Goal: Check status: Check status

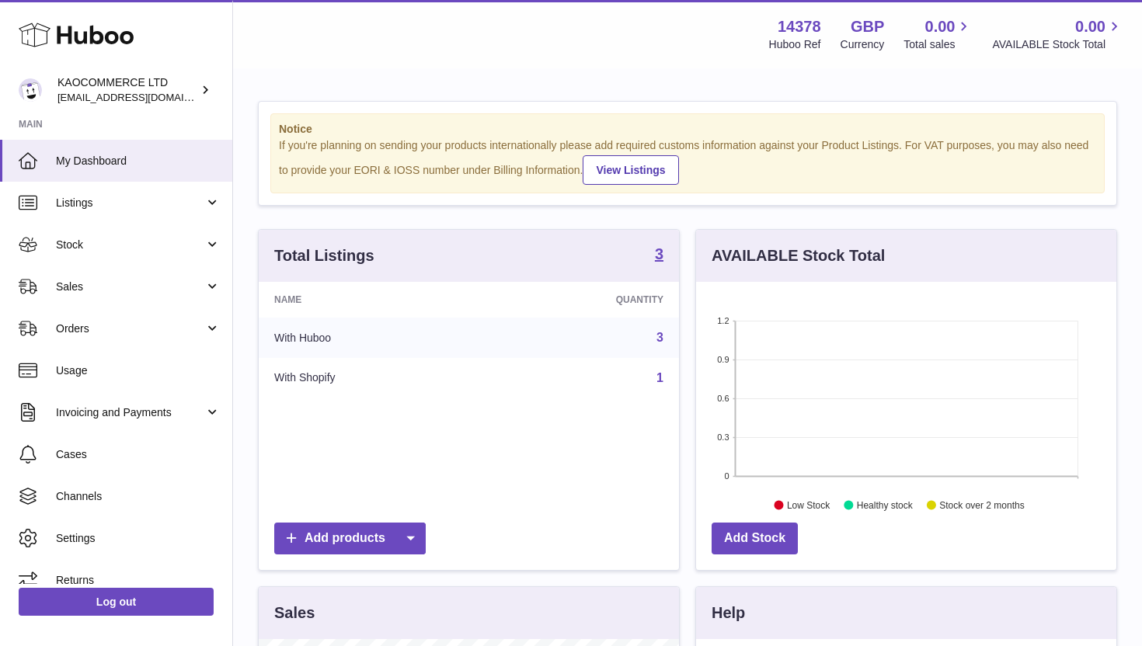
scroll to position [242, 420]
click at [129, 160] on span "My Dashboard" at bounding box center [138, 161] width 165 height 15
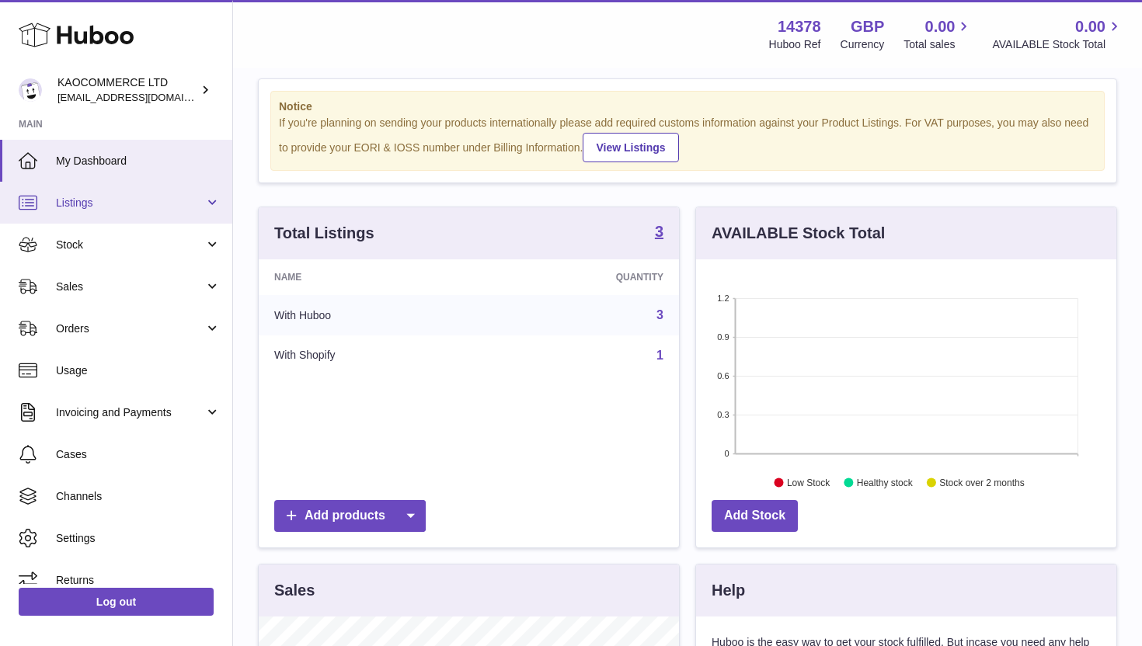
scroll to position [15, 0]
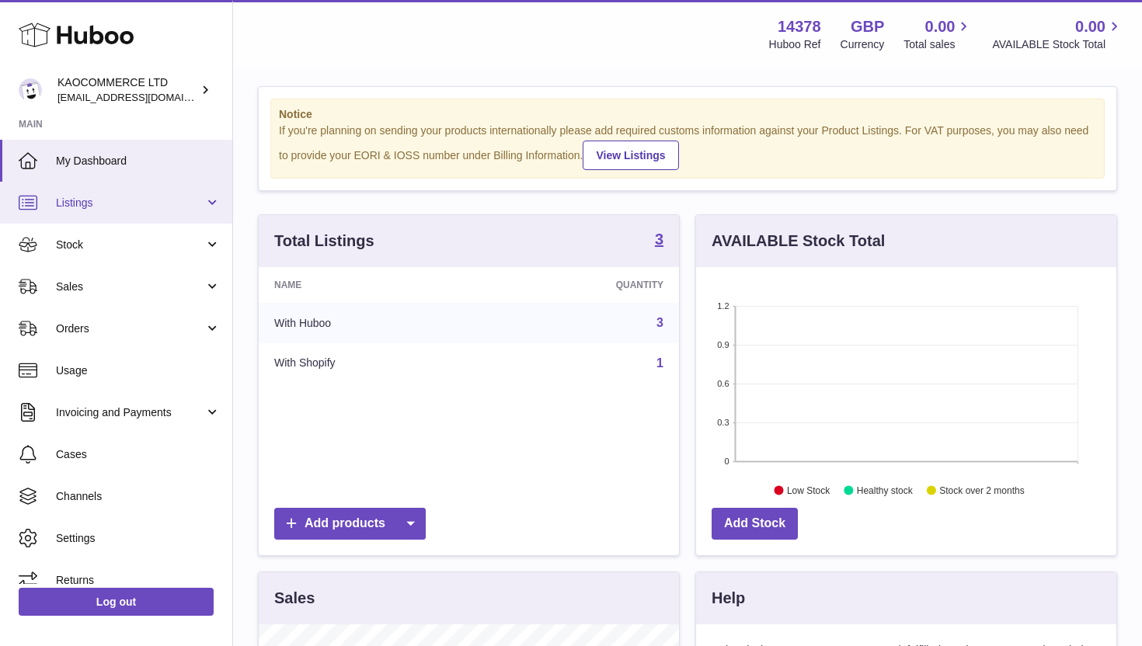
click at [172, 211] on link "Listings" at bounding box center [116, 203] width 232 height 42
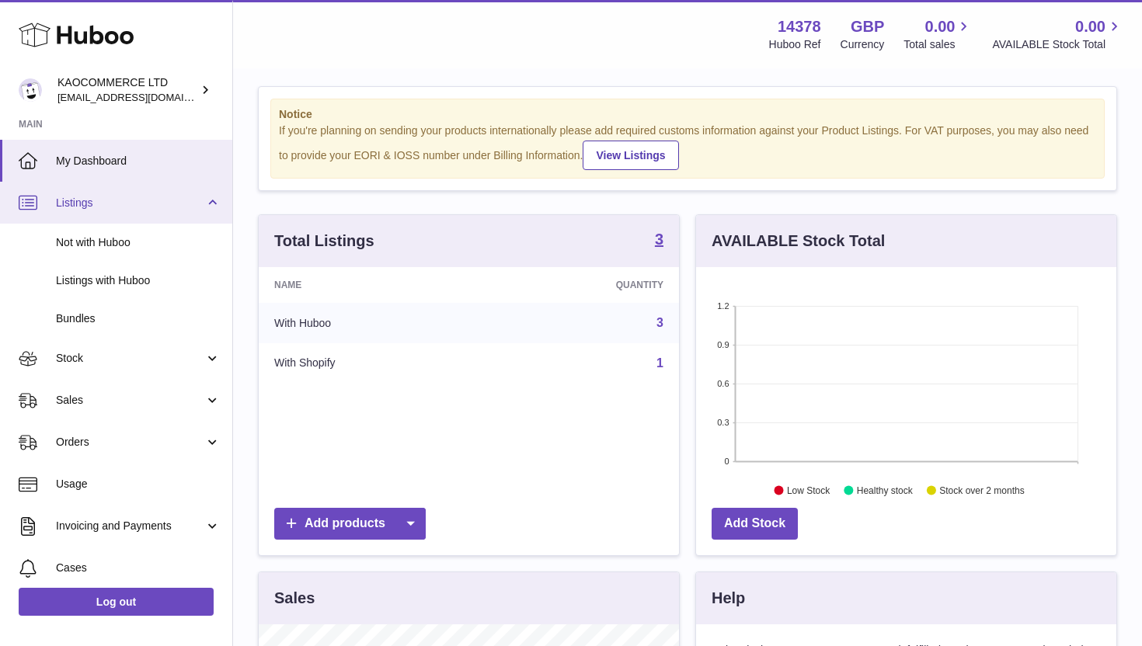
click at [172, 211] on link "Listings" at bounding box center [116, 203] width 232 height 42
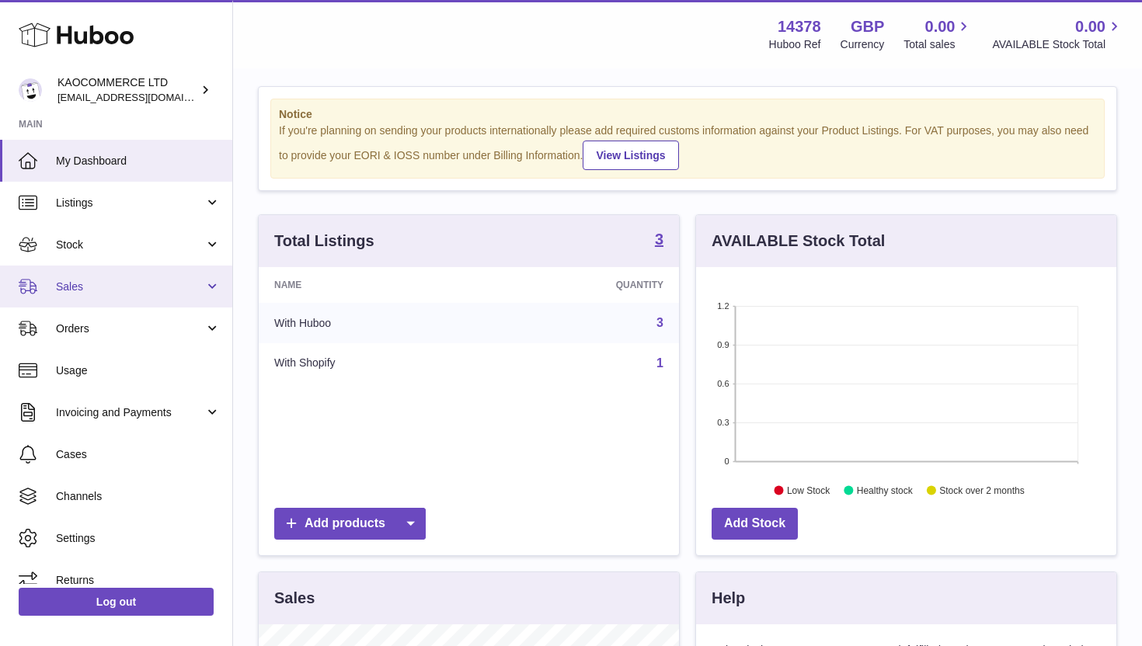
click at [151, 306] on link "Sales" at bounding box center [116, 287] width 232 height 42
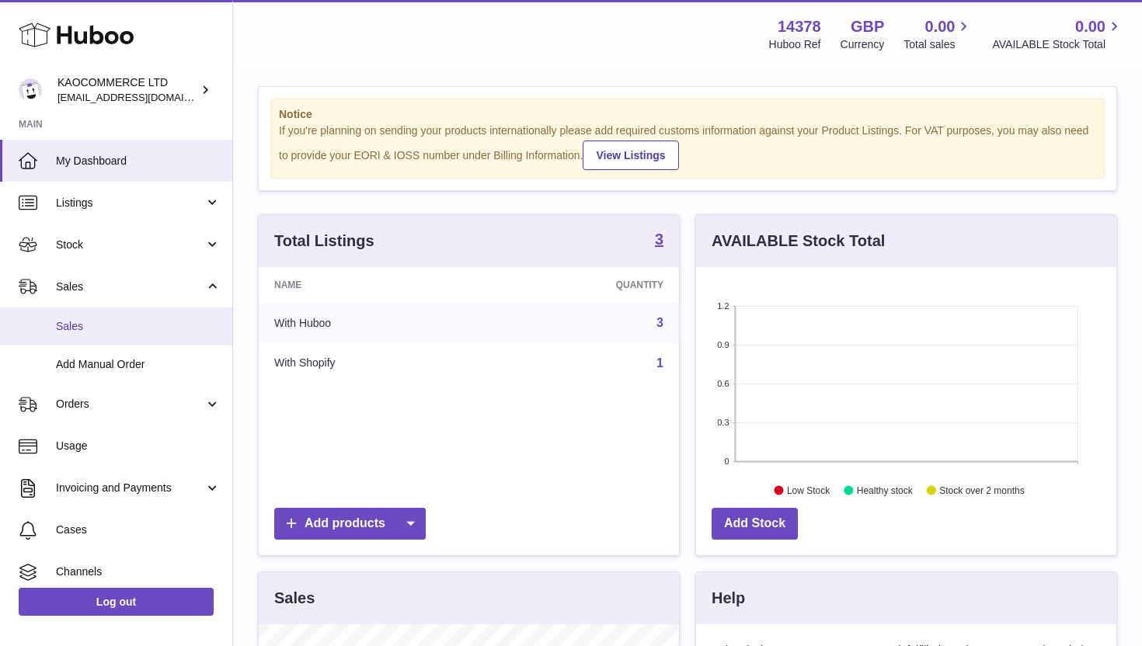
click at [137, 319] on span "Sales" at bounding box center [138, 326] width 165 height 15
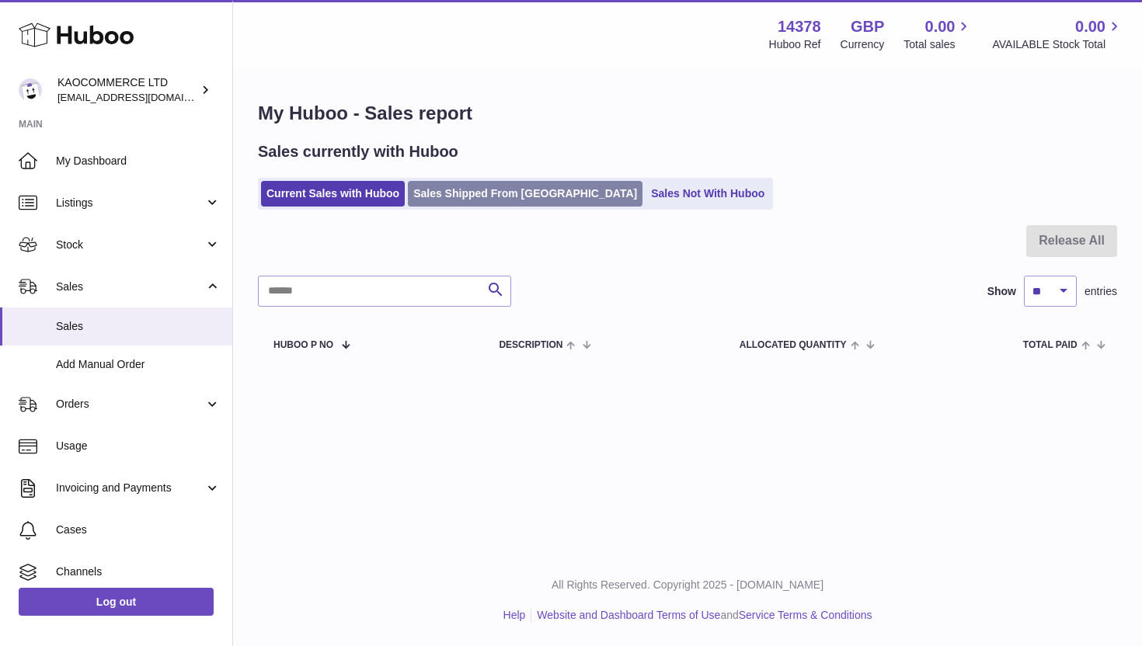
click at [428, 193] on link "Sales Shipped From Huboo" at bounding box center [525, 194] width 235 height 26
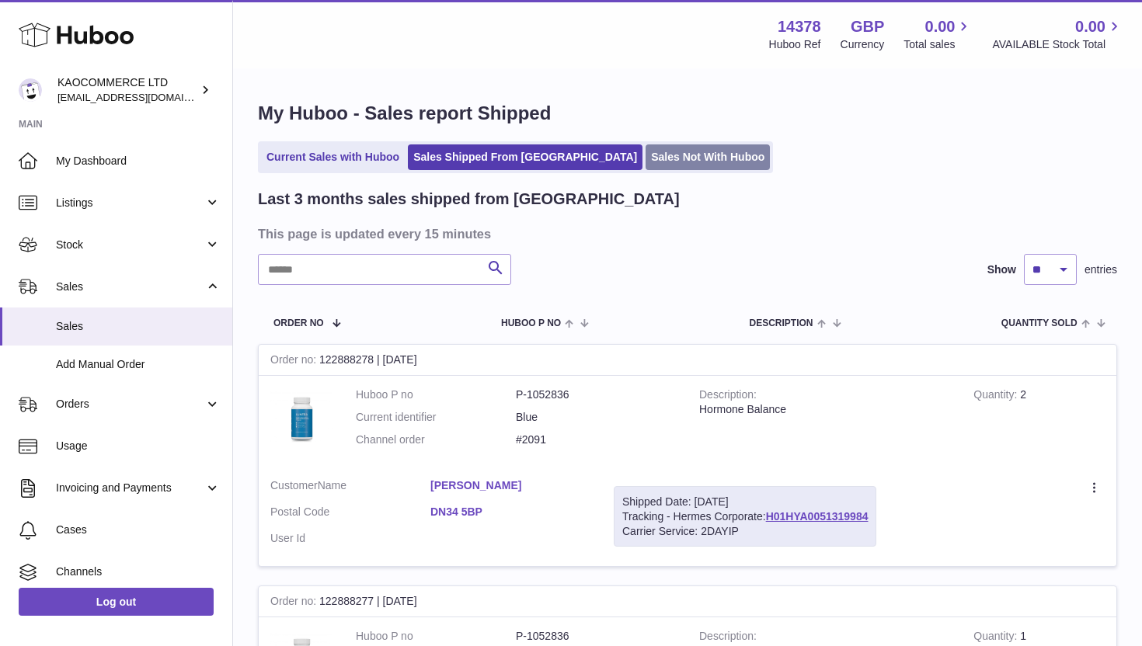
click at [646, 161] on link "Sales Not With Huboo" at bounding box center [708, 157] width 124 height 26
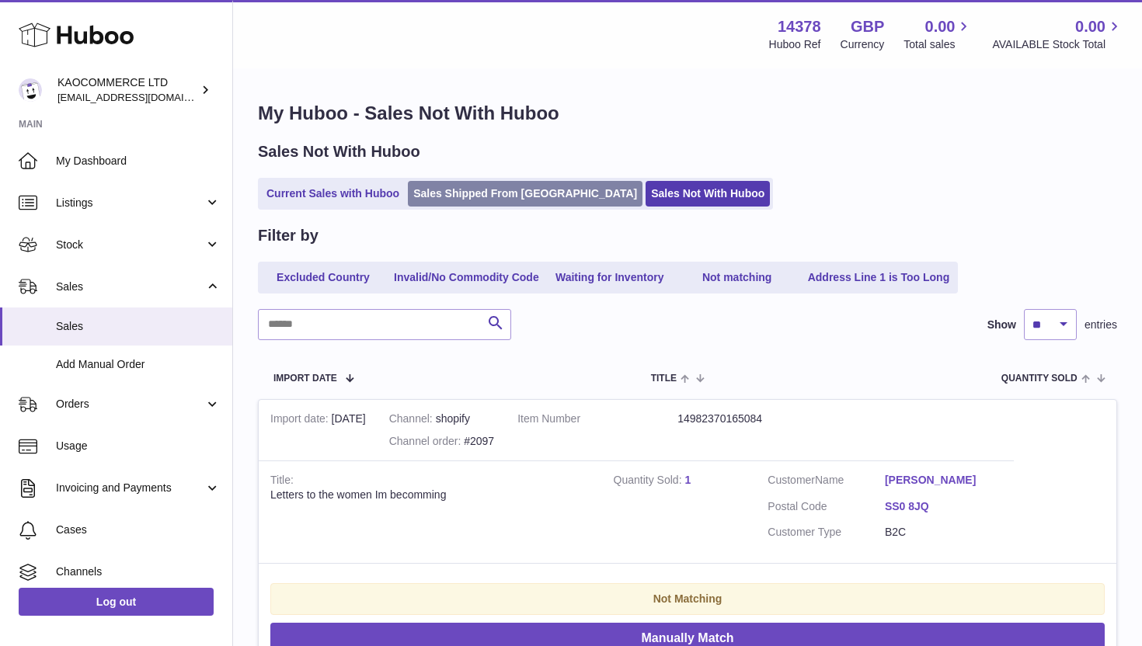
click at [512, 202] on link "Sales Shipped From Huboo" at bounding box center [525, 194] width 235 height 26
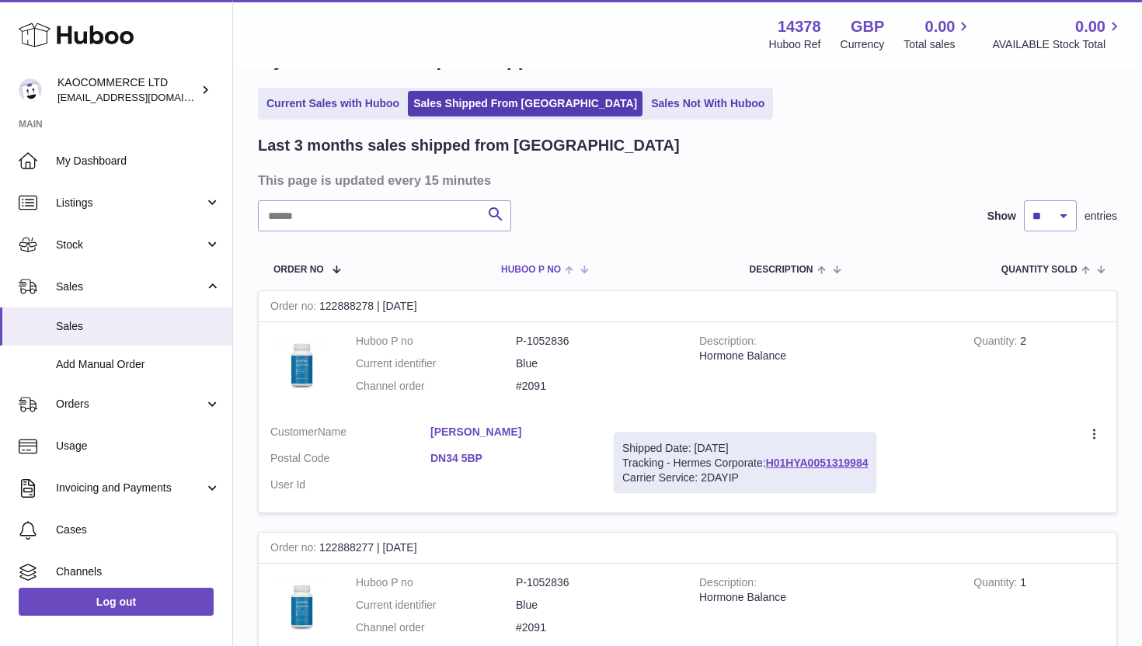
scroll to position [57, 0]
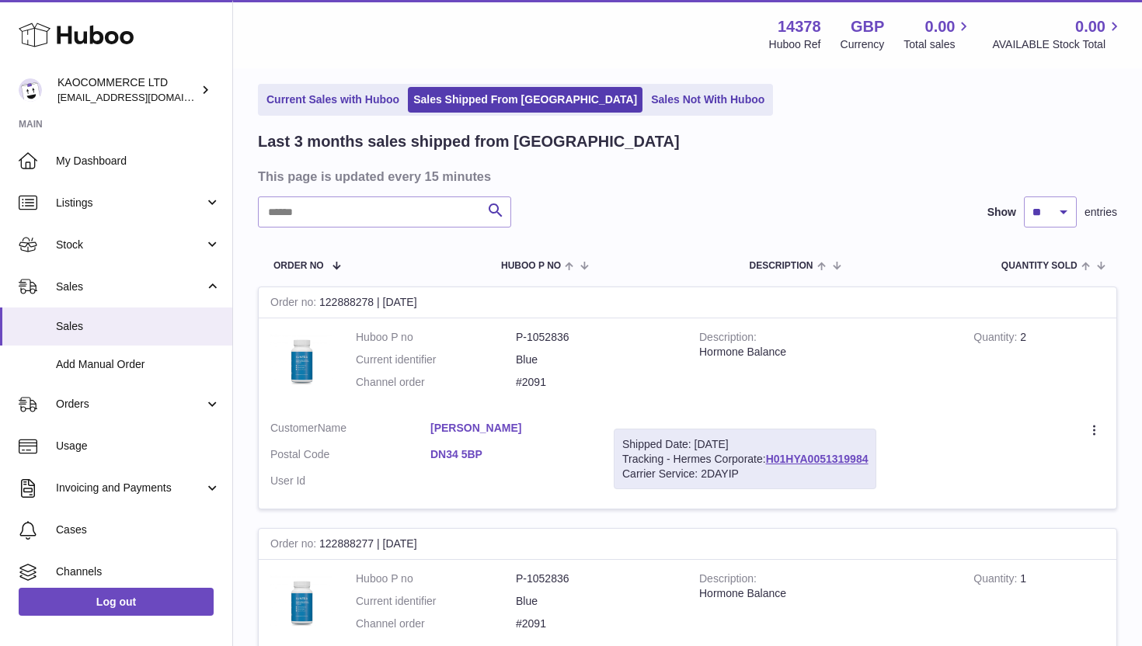
click at [371, 108] on link "Current Sales with Huboo" at bounding box center [333, 100] width 144 height 26
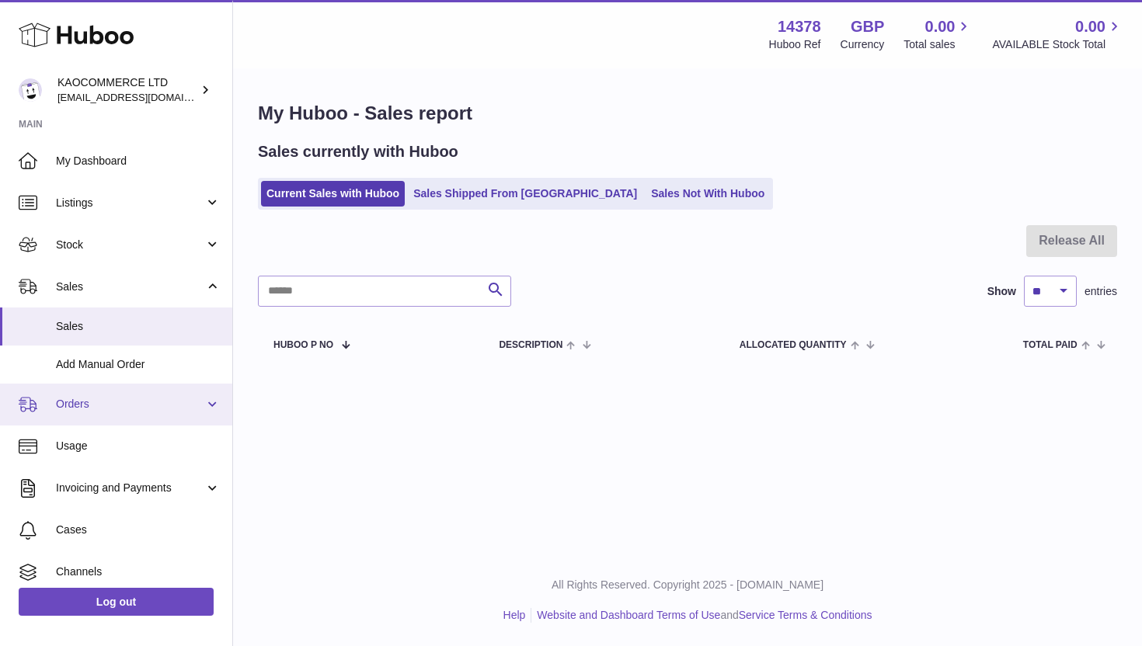
click at [141, 411] on span "Orders" at bounding box center [130, 404] width 148 height 15
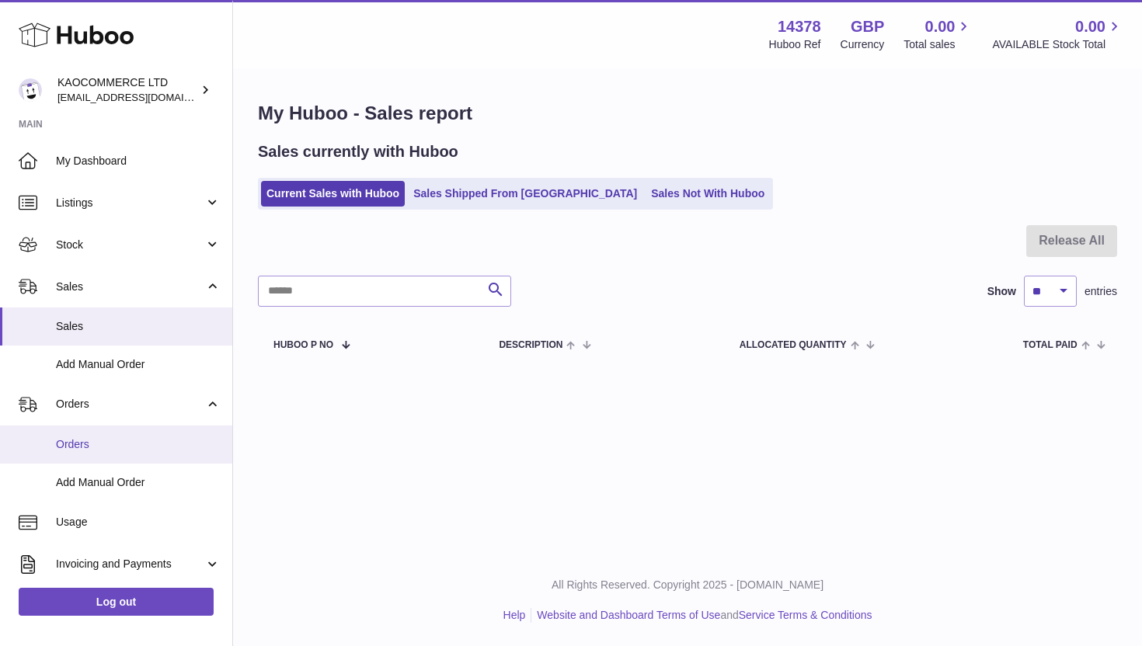
click at [124, 441] on span "Orders" at bounding box center [138, 444] width 165 height 15
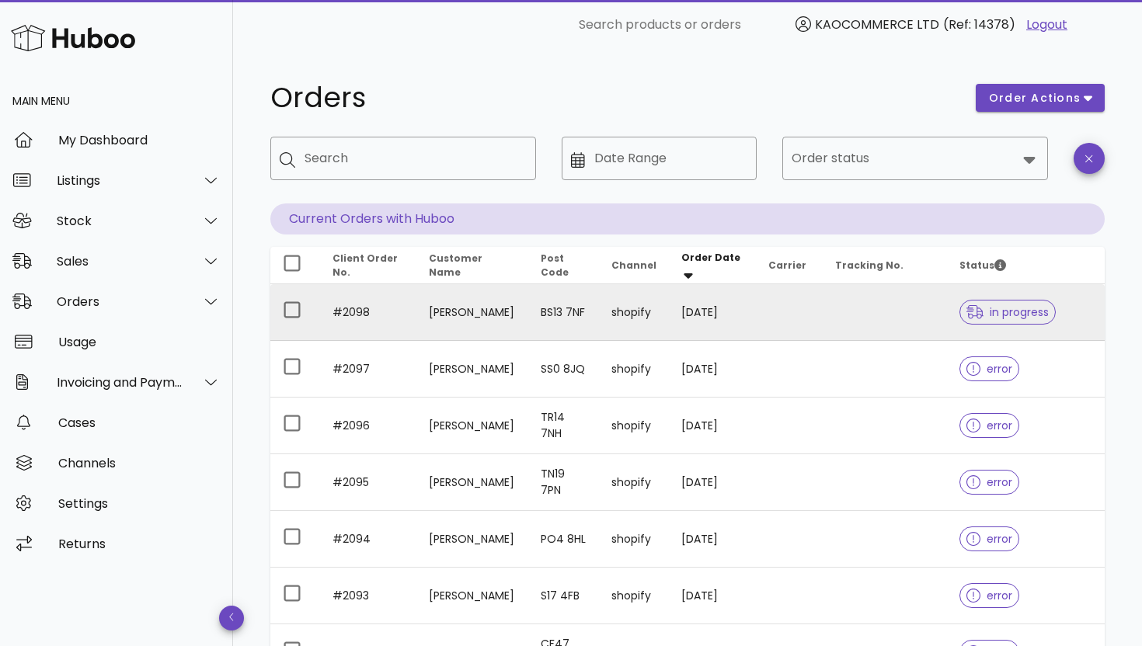
click at [399, 312] on td "#2098" at bounding box center [368, 312] width 96 height 57
